Goal: Navigation & Orientation: Understand site structure

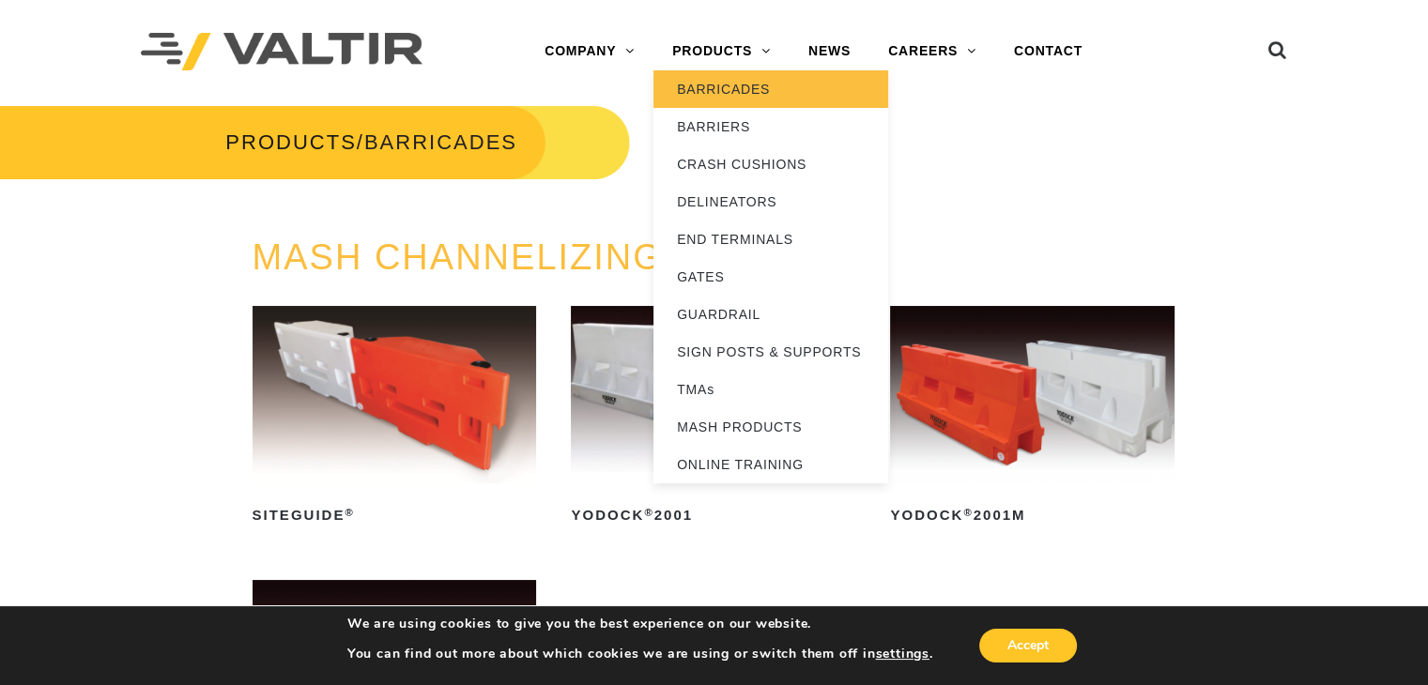
click at [730, 100] on link "BARRICADES" at bounding box center [770, 89] width 235 height 38
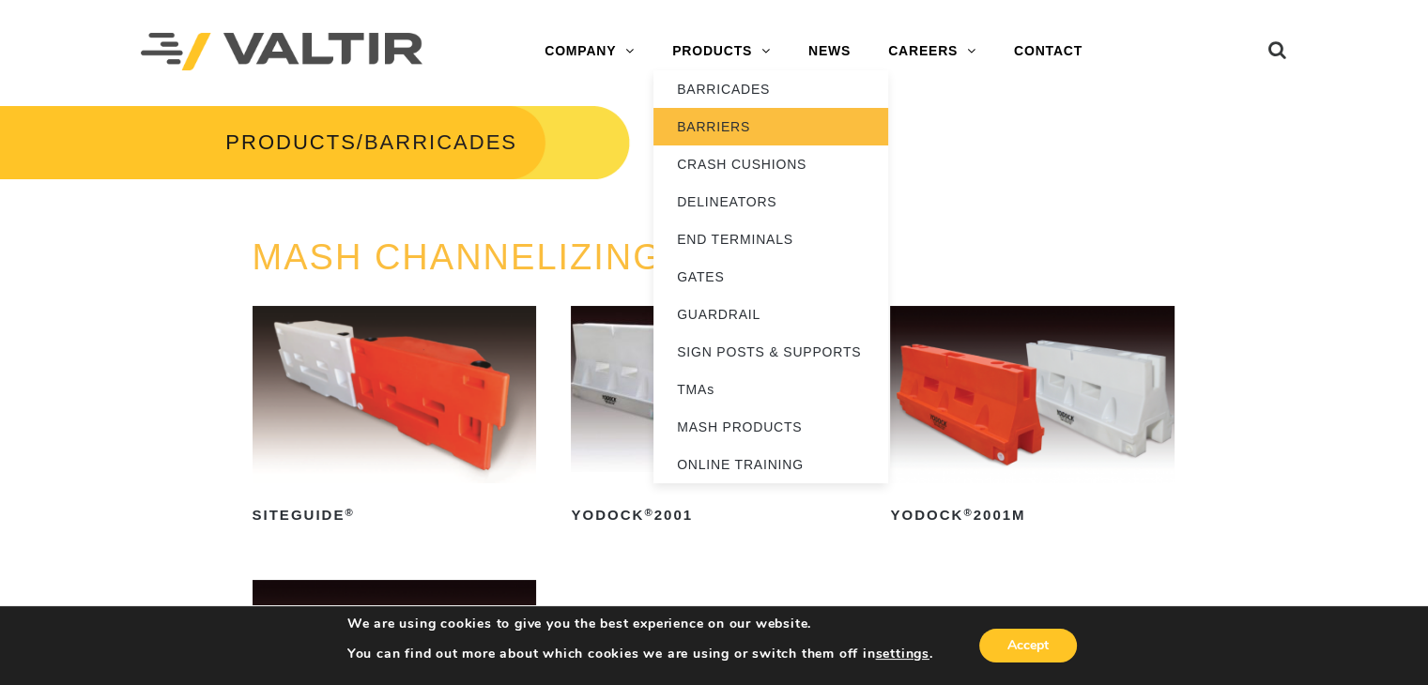
click at [710, 124] on link "BARRIERS" at bounding box center [770, 127] width 235 height 38
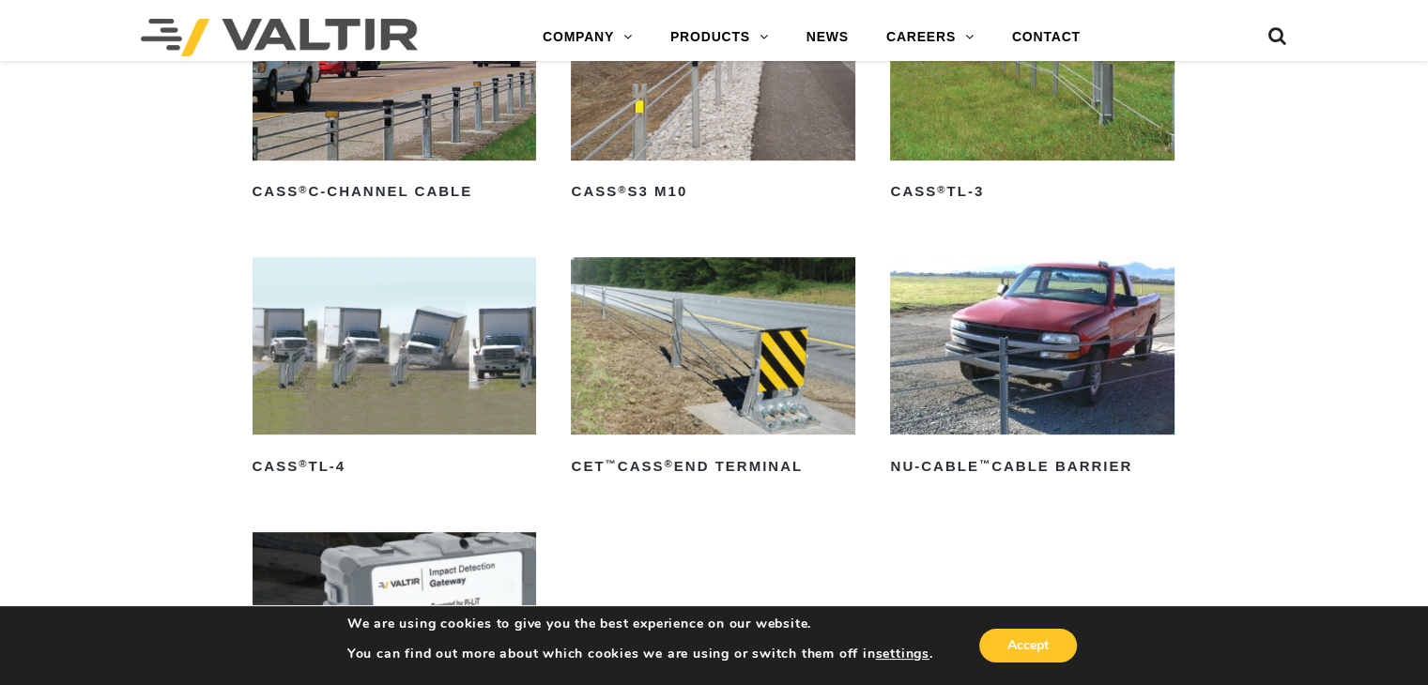
scroll to position [845, 0]
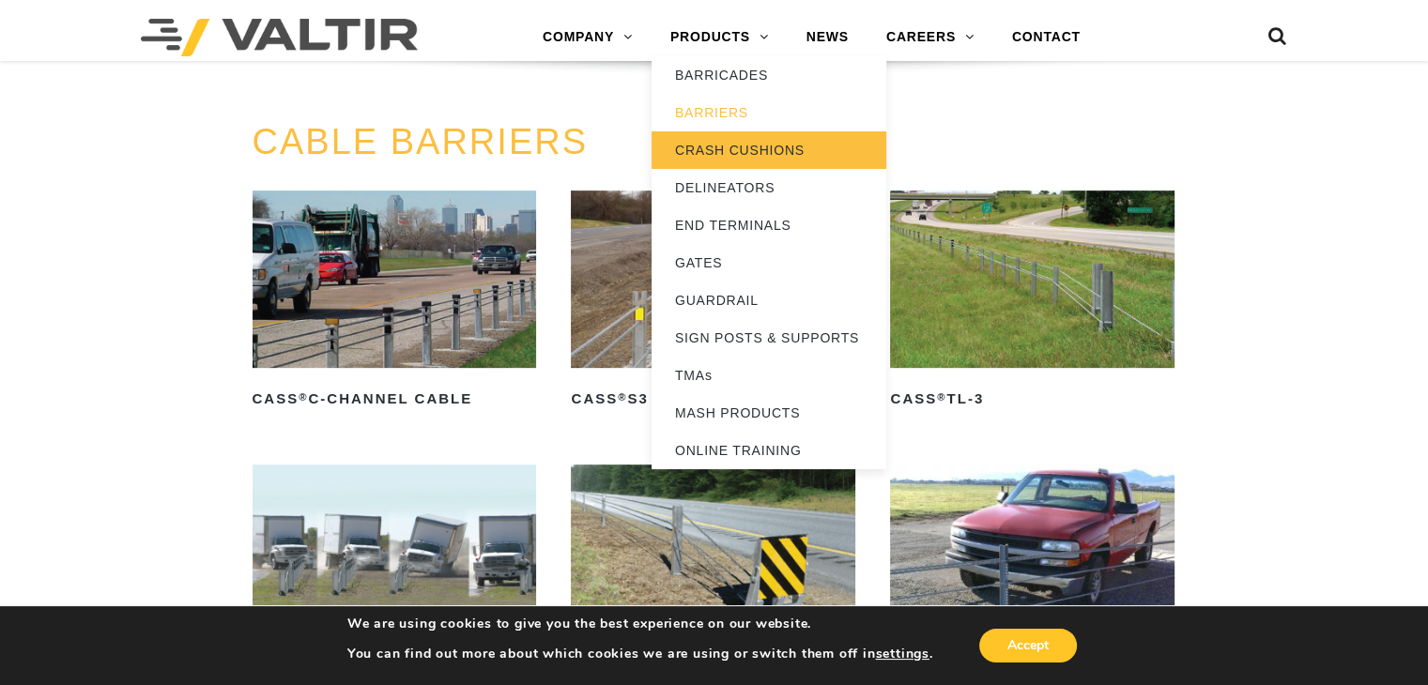
click at [684, 167] on link "CRASH CUSHIONS" at bounding box center [768, 150] width 235 height 38
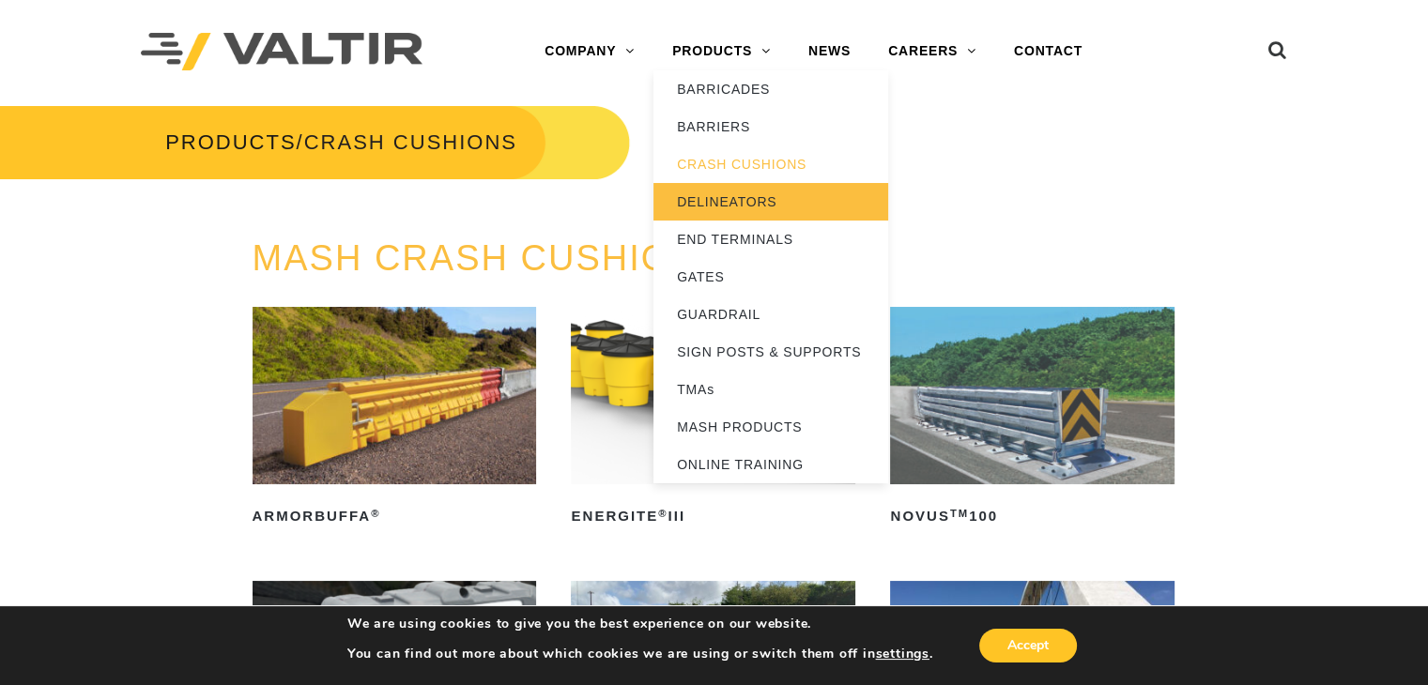
click at [691, 200] on link "DELINEATORS" at bounding box center [770, 202] width 235 height 38
